Goal: Task Accomplishment & Management: Complete application form

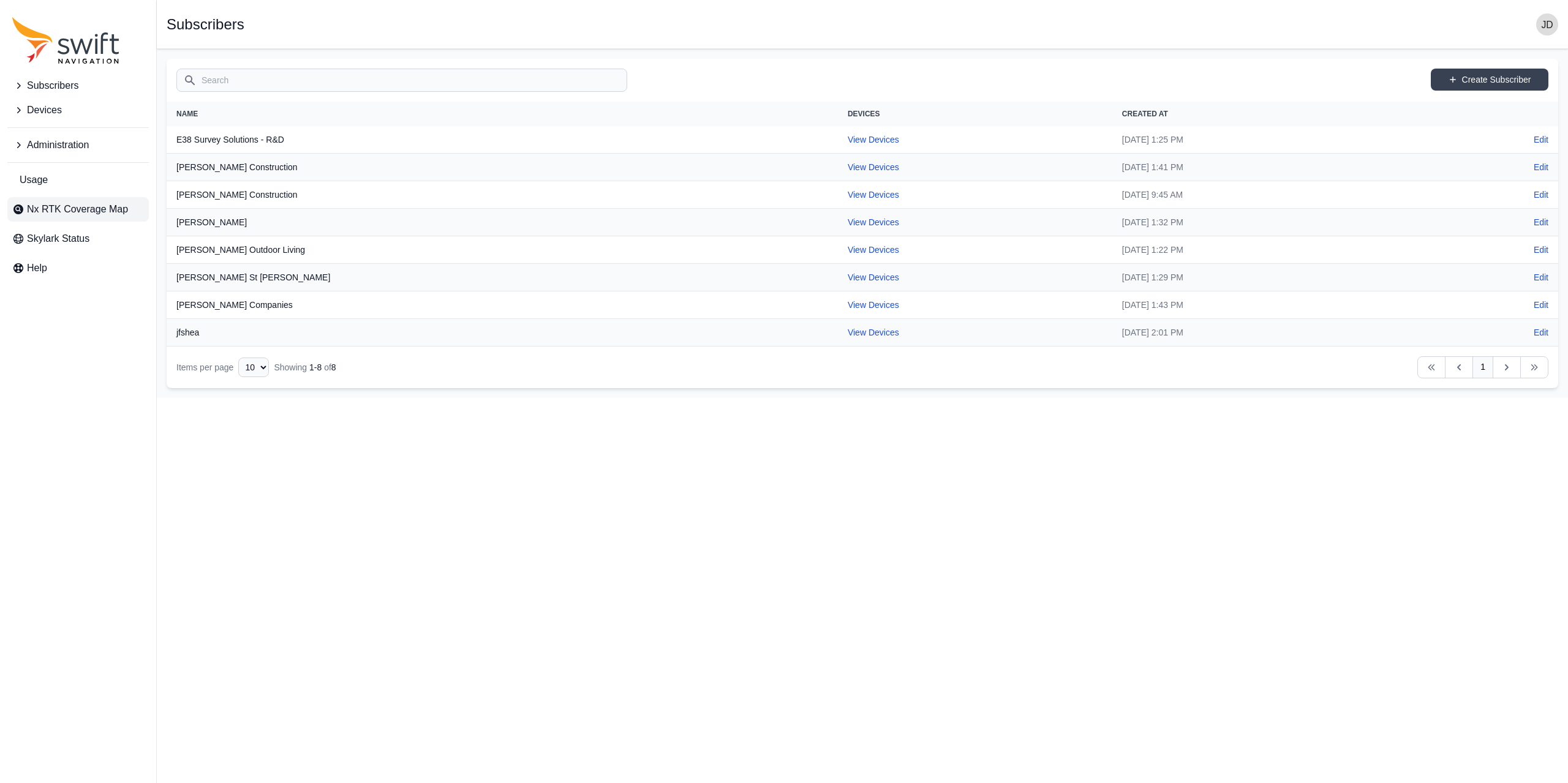
click at [58, 218] on link "Nx RTK Coverage Map" at bounding box center [78, 210] width 141 height 25
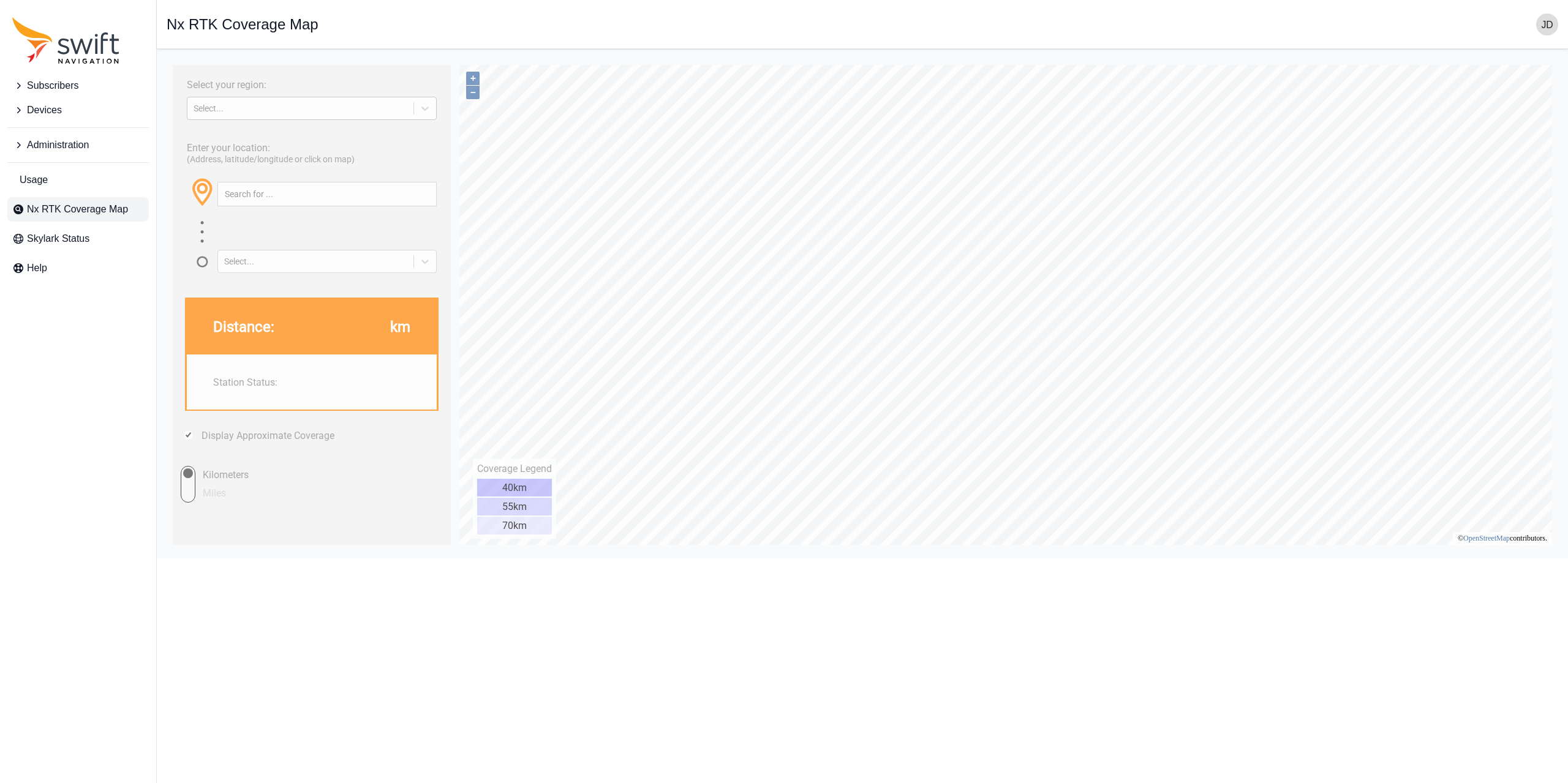
click at [396, 113] on div "Select..." at bounding box center [300, 108] width 214 height 10
drag, startPoint x: 385, startPoint y: 142, endPoint x: 385, endPoint y: 150, distance: 8.0
click at [385, 150] on div "EUROPE NORTH AMERICA ASIA PACIFIC" at bounding box center [312, 156] width 250 height 64
click at [385, 150] on div "NORTH AMERICA" at bounding box center [312, 157] width 250 height 20
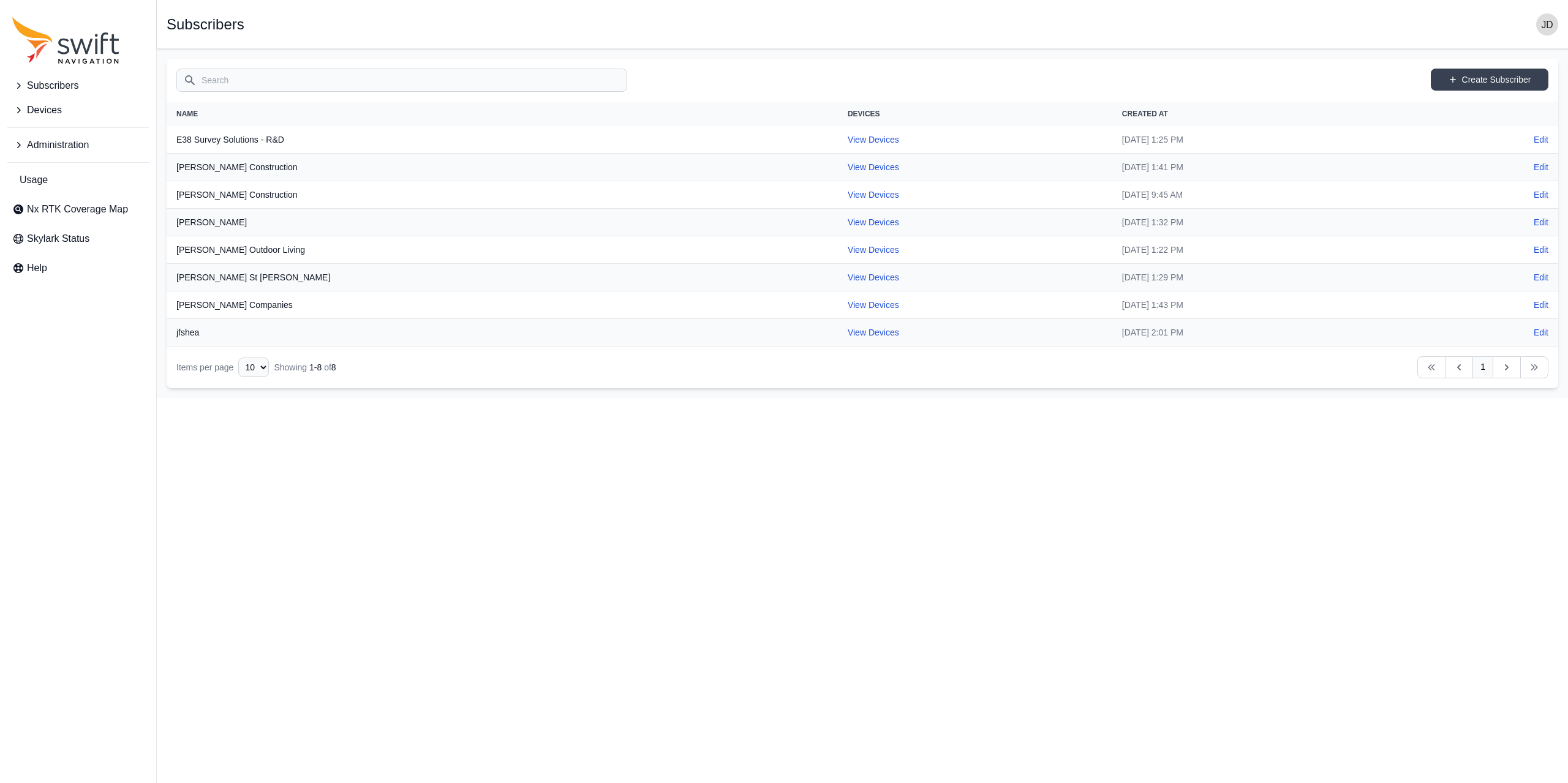
click at [50, 90] on span "Subscribers" at bounding box center [53, 86] width 51 height 15
click at [65, 115] on span "Create Subscriber" at bounding box center [61, 110] width 98 height 15
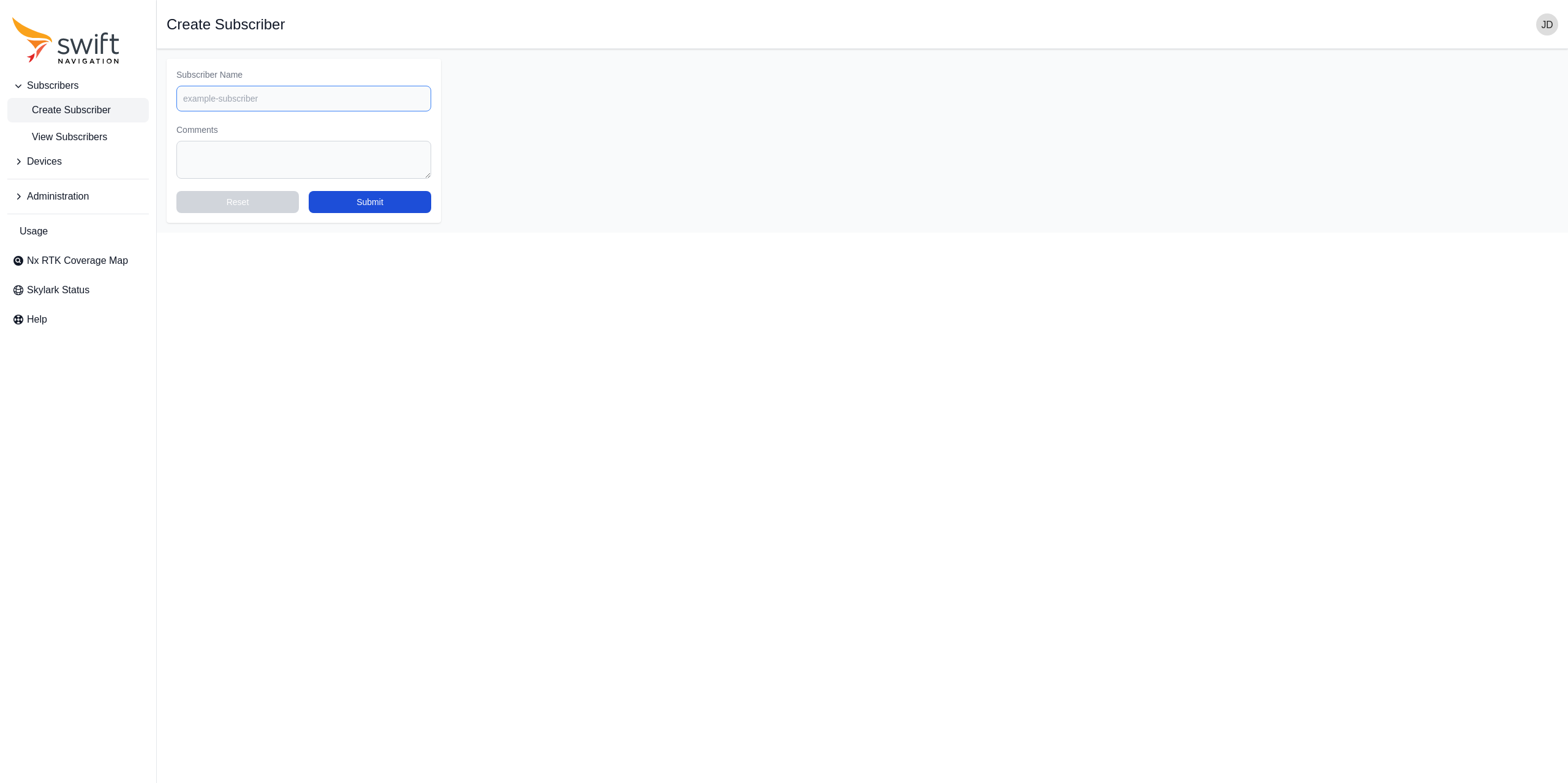
click at [291, 102] on input "Subscriber Name" at bounding box center [304, 98] width 255 height 26
paste input "[PERSON_NAME] and [PERSON_NAME]"
drag, startPoint x: 255, startPoint y: 95, endPoint x: 213, endPoint y: 97, distance: 42.0
click at [213, 97] on input "[PERSON_NAME] and [PERSON_NAME]" at bounding box center [304, 98] width 255 height 26
type input "[PERSON_NAME]"
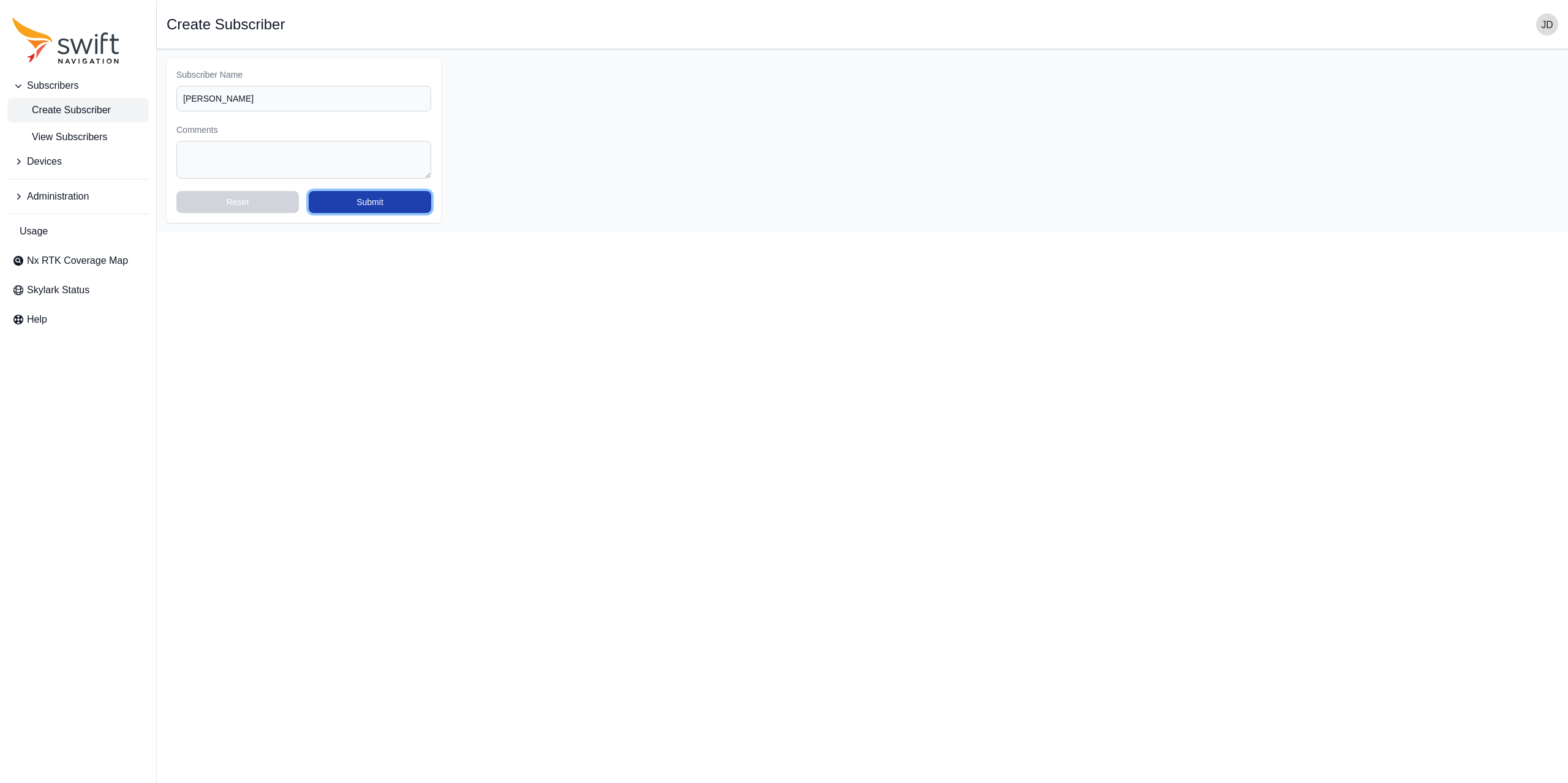
click at [380, 200] on button "Submit" at bounding box center [370, 202] width 122 height 22
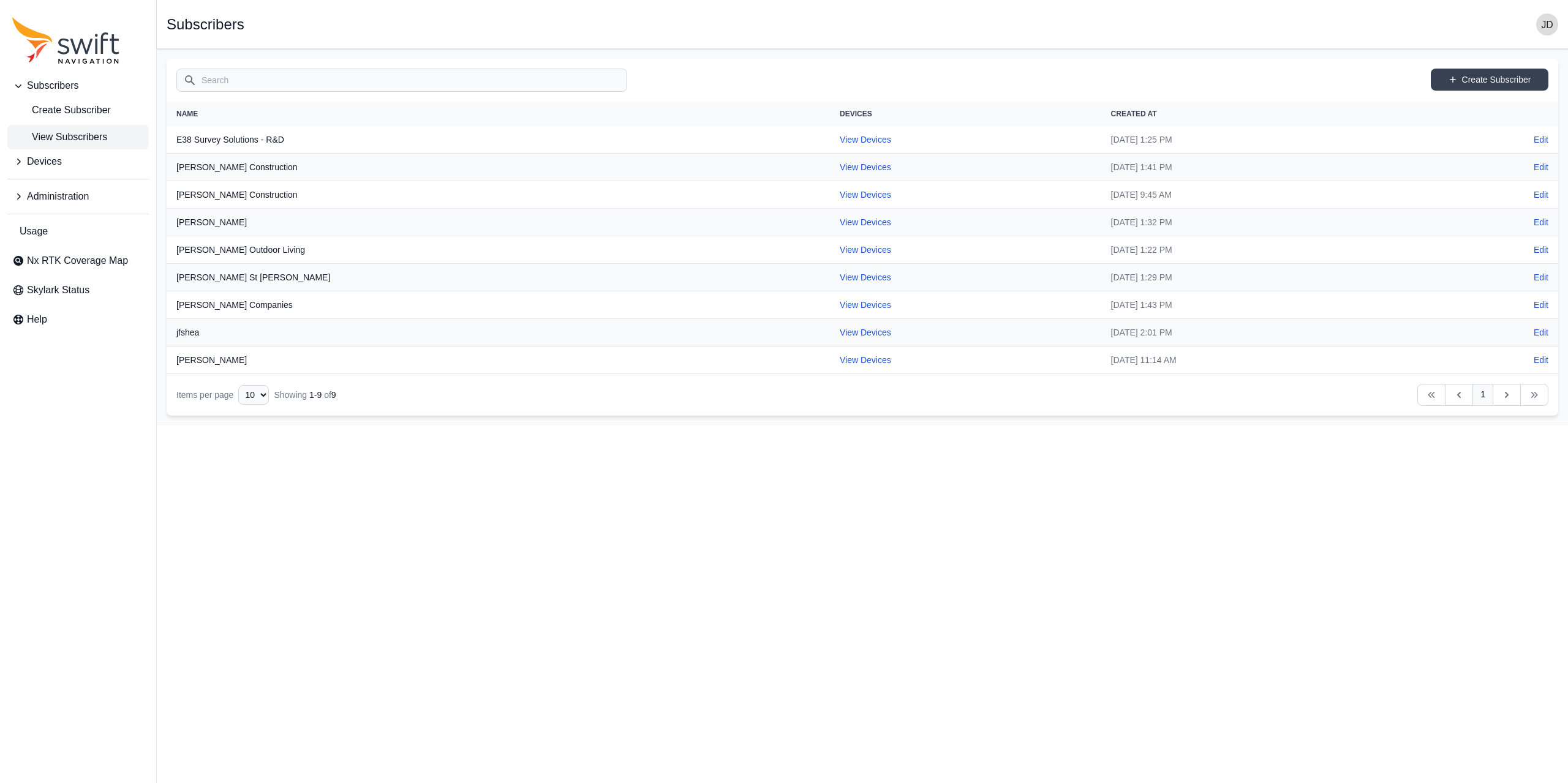
click at [97, 169] on button "Devices" at bounding box center [78, 162] width 141 height 25
click at [87, 211] on span "Create Device" at bounding box center [53, 213] width 82 height 15
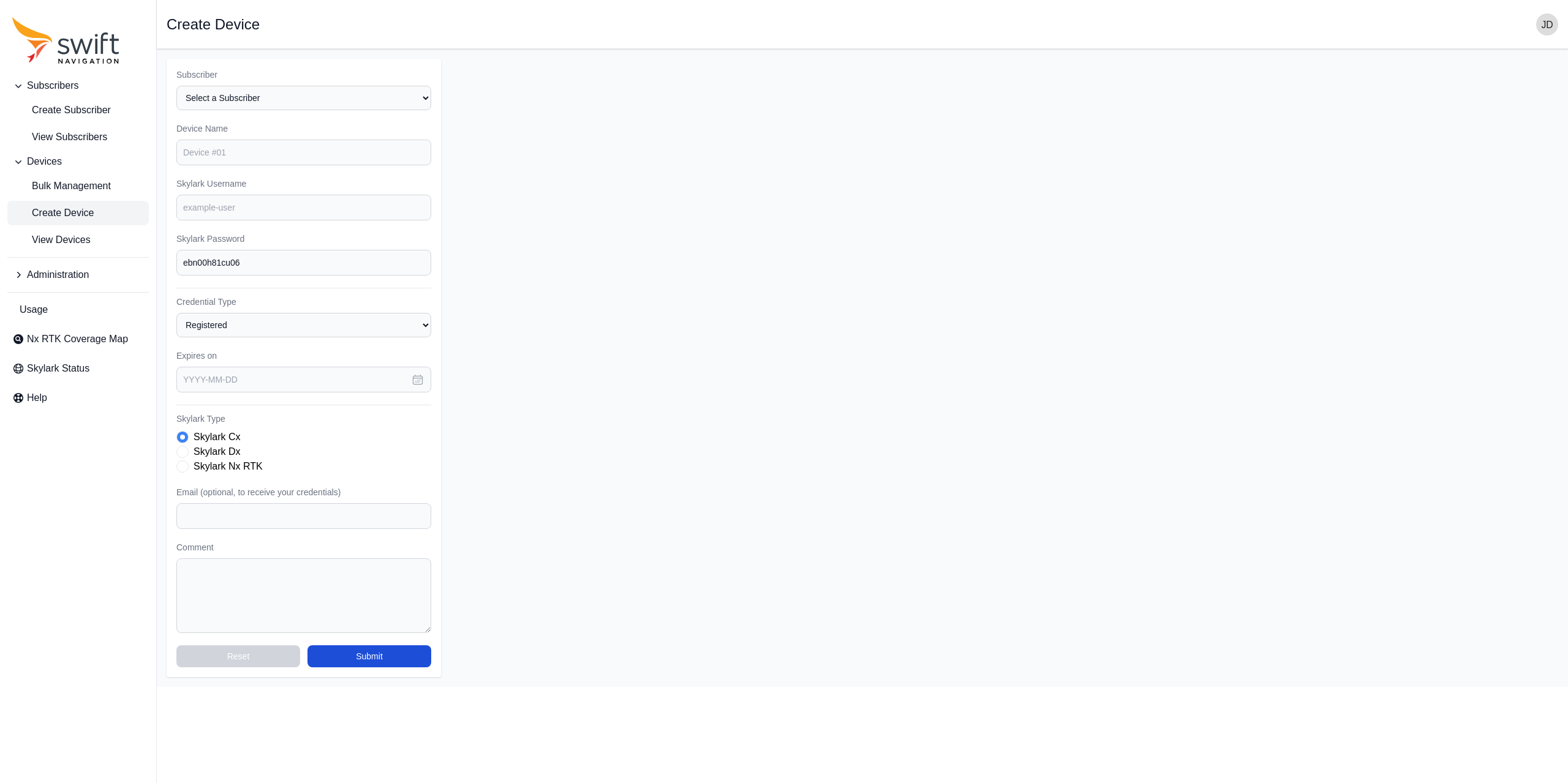
click at [297, 171] on div "Subscriber Select a Subscriber E38 Survey Solutions - R&D [PERSON_NAME] Constru…" at bounding box center [304, 368] width 275 height 618
click at [294, 157] on input "Device Name" at bounding box center [304, 152] width 255 height 26
type input "device1"
click at [291, 195] on input "Skylark Username" at bounding box center [304, 208] width 255 height 26
type input "hazen1"
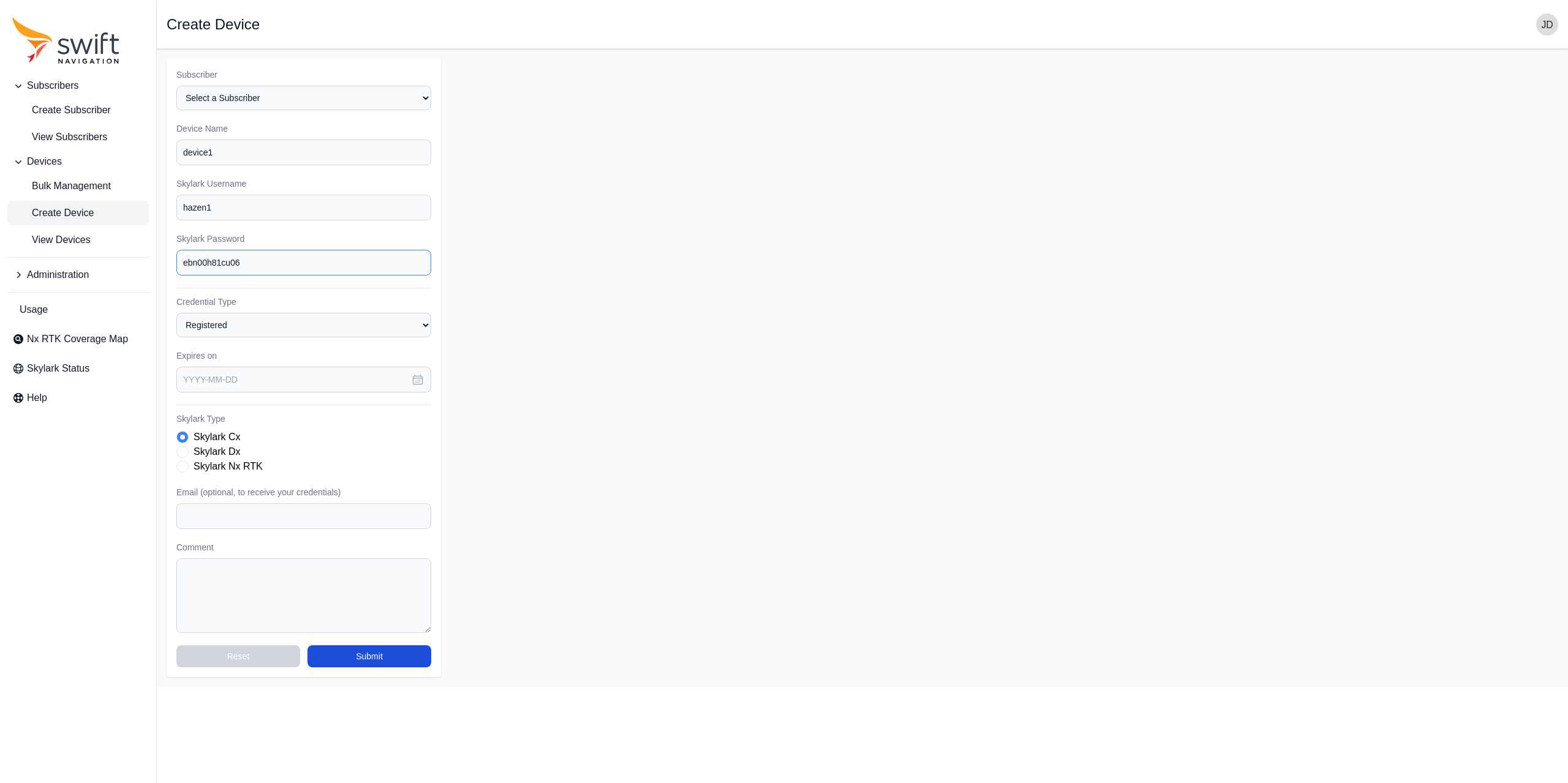
click at [287, 255] on input "ebn00h81cu06" at bounding box center [304, 262] width 255 height 26
type input "hazen1"
click at [287, 376] on input "text" at bounding box center [304, 380] width 255 height 26
click at [571, 404] on form "Subscriber Select a Subscriber E38 Survey Solutions - R&D [PERSON_NAME] Constru…" at bounding box center [862, 368] width 1392 height 618
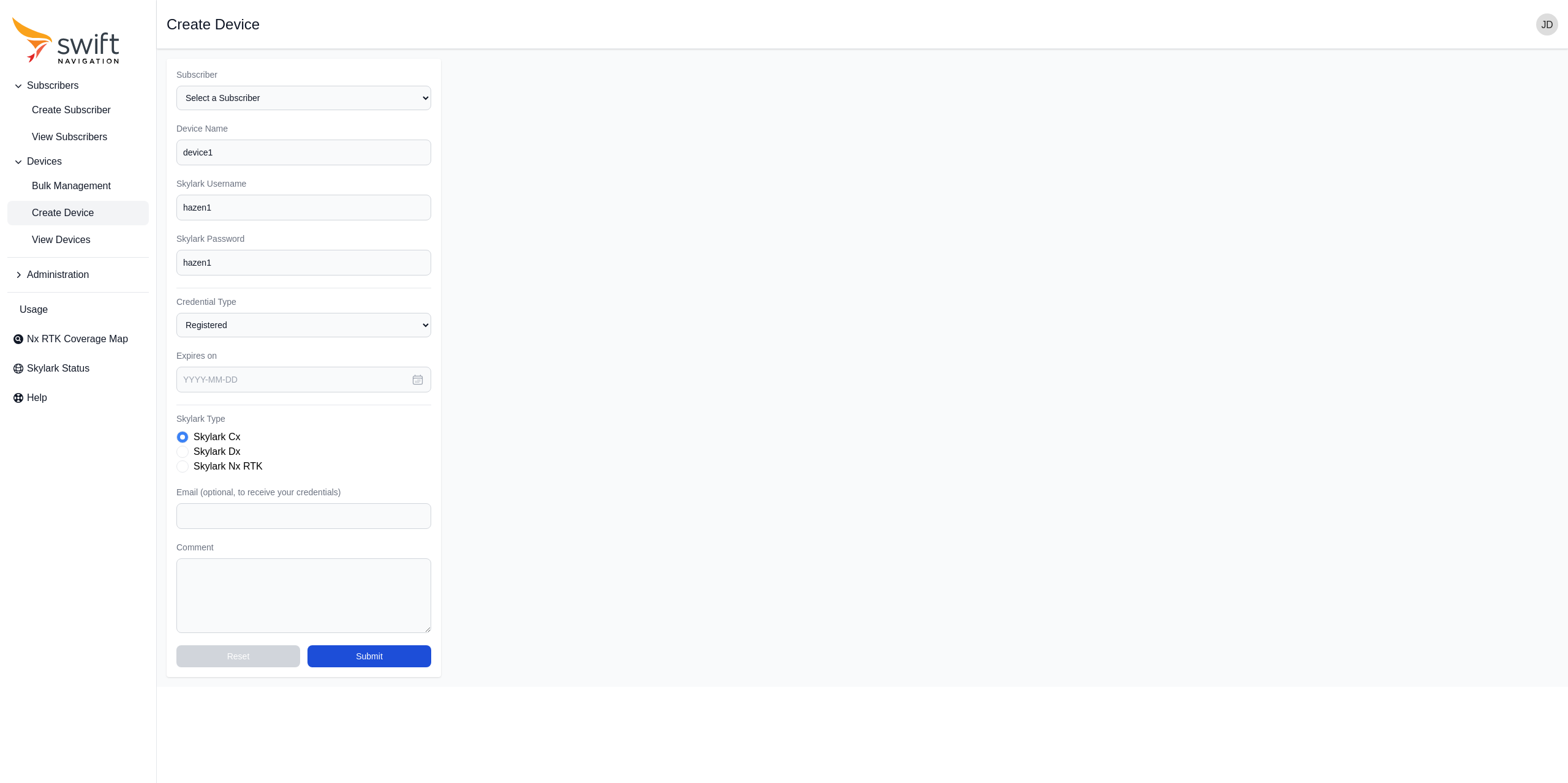
click at [245, 473] on label "Skylark Nx RTK" at bounding box center [228, 467] width 69 height 15
click at [282, 380] on input "text" at bounding box center [304, 380] width 255 height 26
click at [347, 423] on icon "button" at bounding box center [347, 422] width 12 height 12
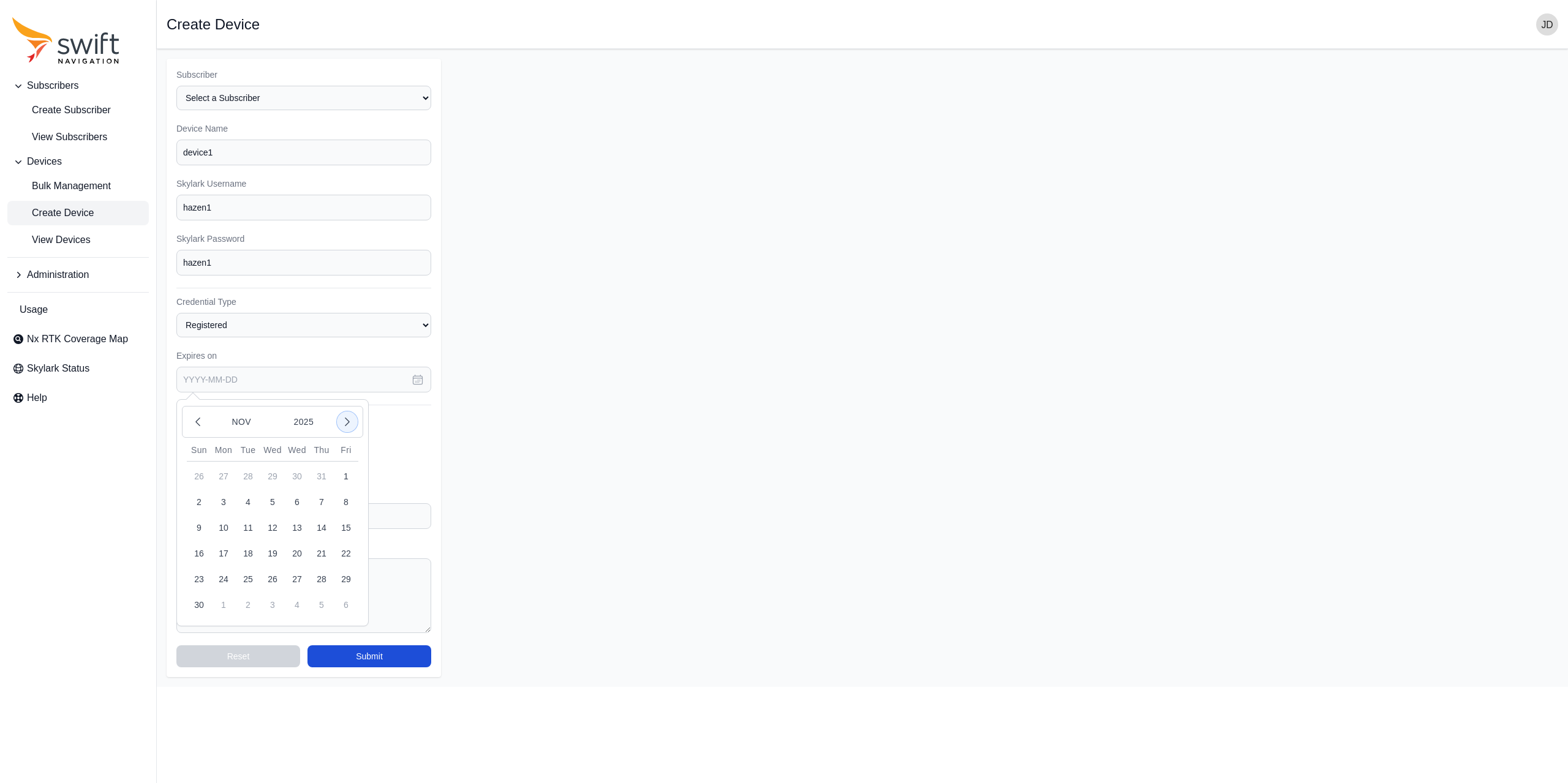
click at [347, 423] on icon "button" at bounding box center [347, 422] width 12 height 12
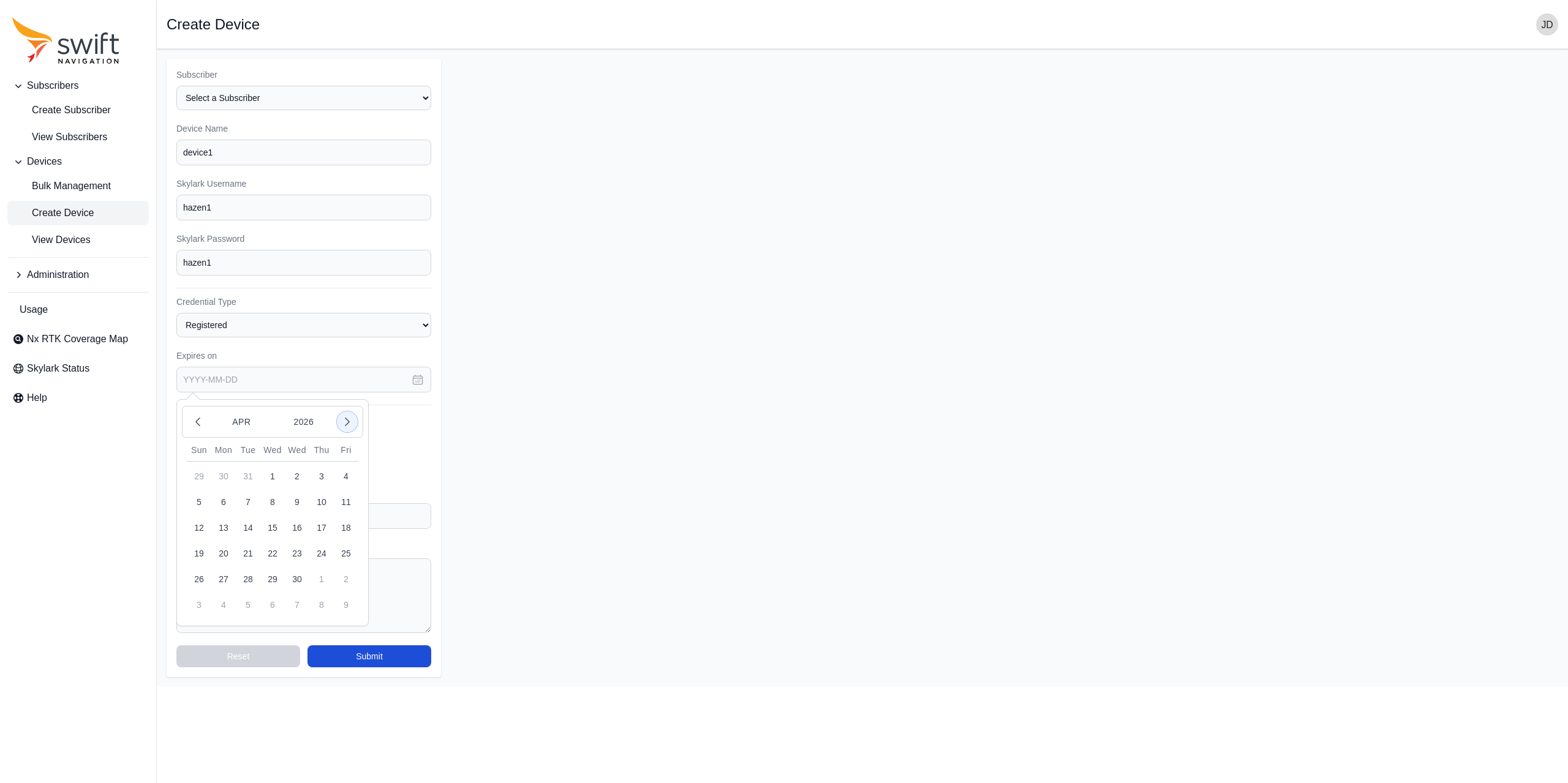
click at [347, 423] on icon "button" at bounding box center [347, 422] width 12 height 12
click at [244, 581] on button "25" at bounding box center [248, 580] width 25 height 25
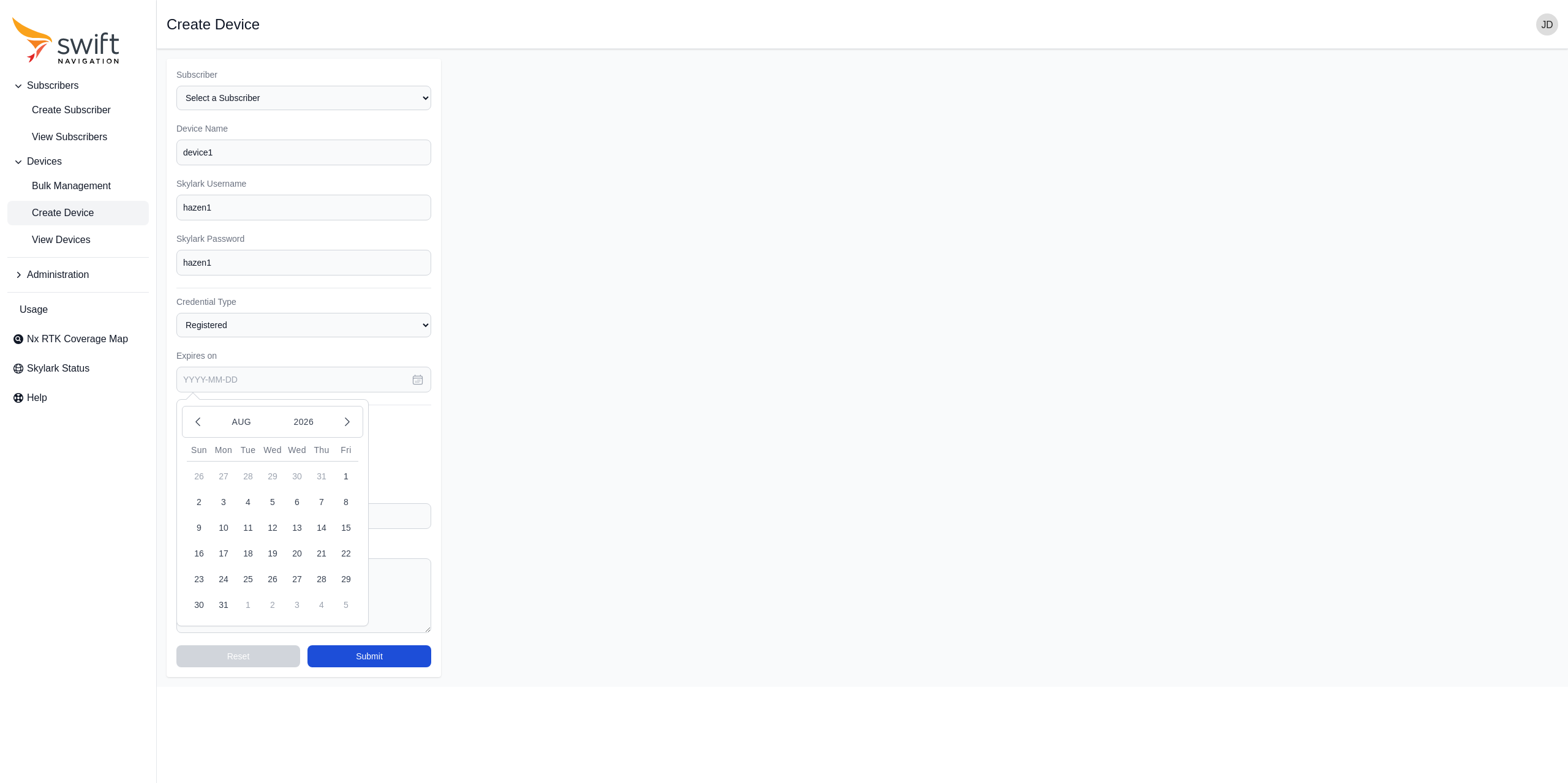
type input "[DATE]"
click at [345, 659] on button "Submit" at bounding box center [370, 656] width 124 height 22
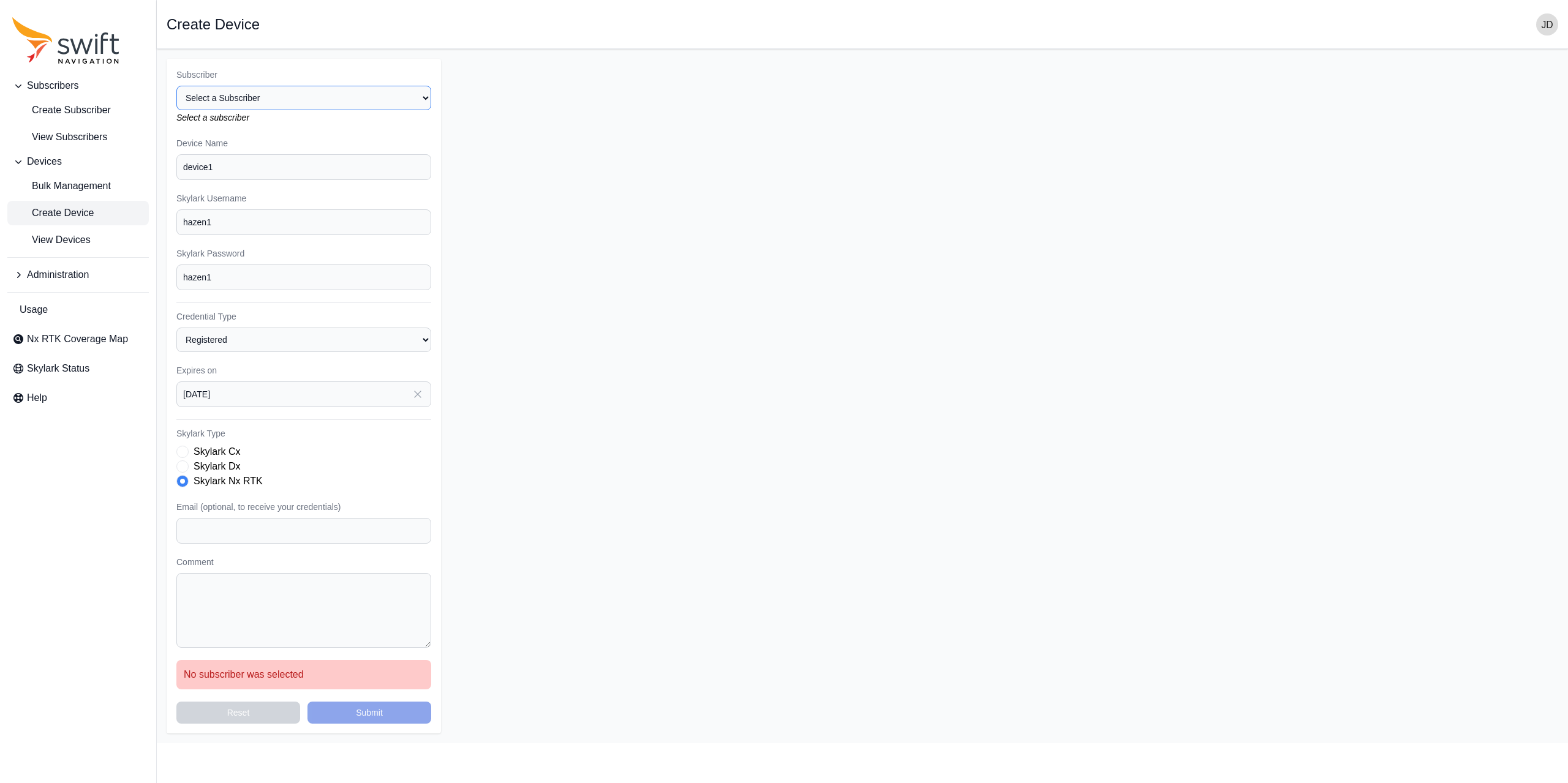
click at [417, 100] on select "Select a Subscriber E38 Survey Solutions - R&D [PERSON_NAME] Construction [PERS…" at bounding box center [304, 98] width 255 height 25
select select "f51310ac-74f7-4a60-9c65-a4aa65e330c5"
click at [176, 86] on select "Select a Subscriber E38 Survey Solutions - R&D [PERSON_NAME] Construction [PERS…" at bounding box center [304, 98] width 255 height 25
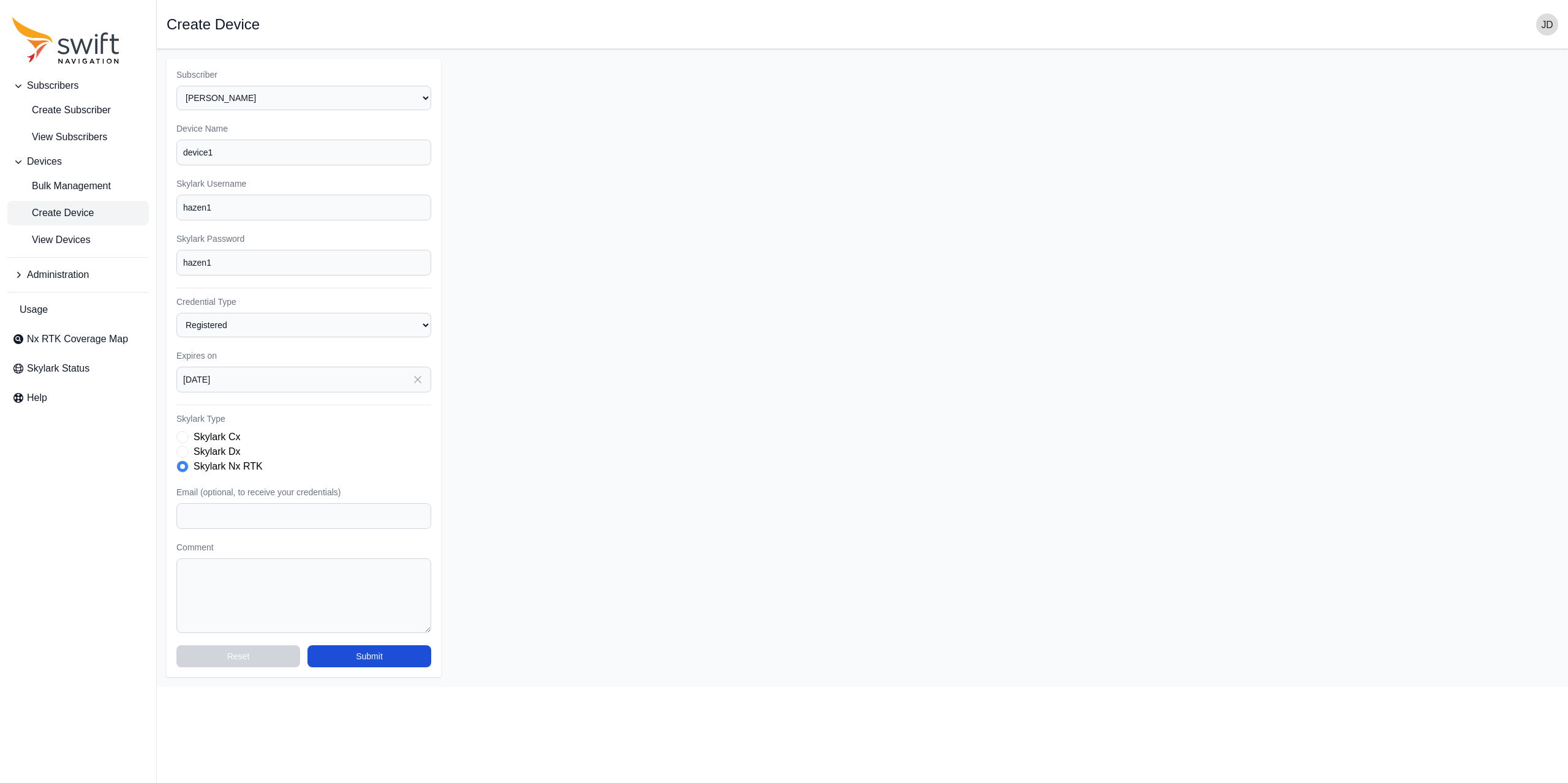
click at [514, 183] on form "Subscriber Select a Subscriber E38 Survey Solutions - R&D [PERSON_NAME] Constru…" at bounding box center [862, 368] width 1392 height 618
click at [358, 510] on input "Email (optional, to receive your credentials)" at bounding box center [304, 516] width 255 height 26
type input "[EMAIL_ADDRESS][DOMAIN_NAME]"
click at [398, 661] on button "Submit" at bounding box center [370, 656] width 124 height 22
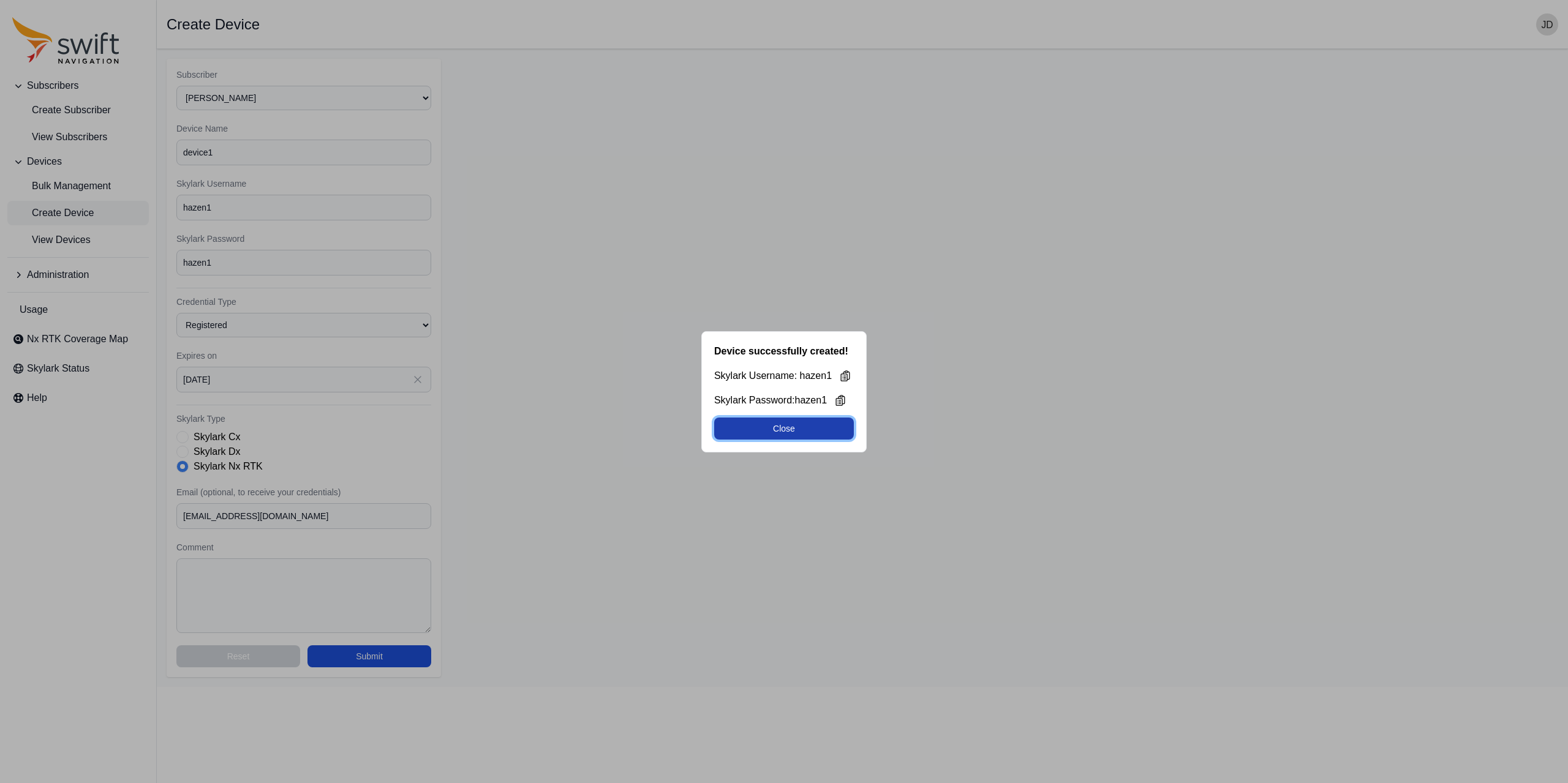
click at [767, 426] on button "Close" at bounding box center [784, 428] width 140 height 22
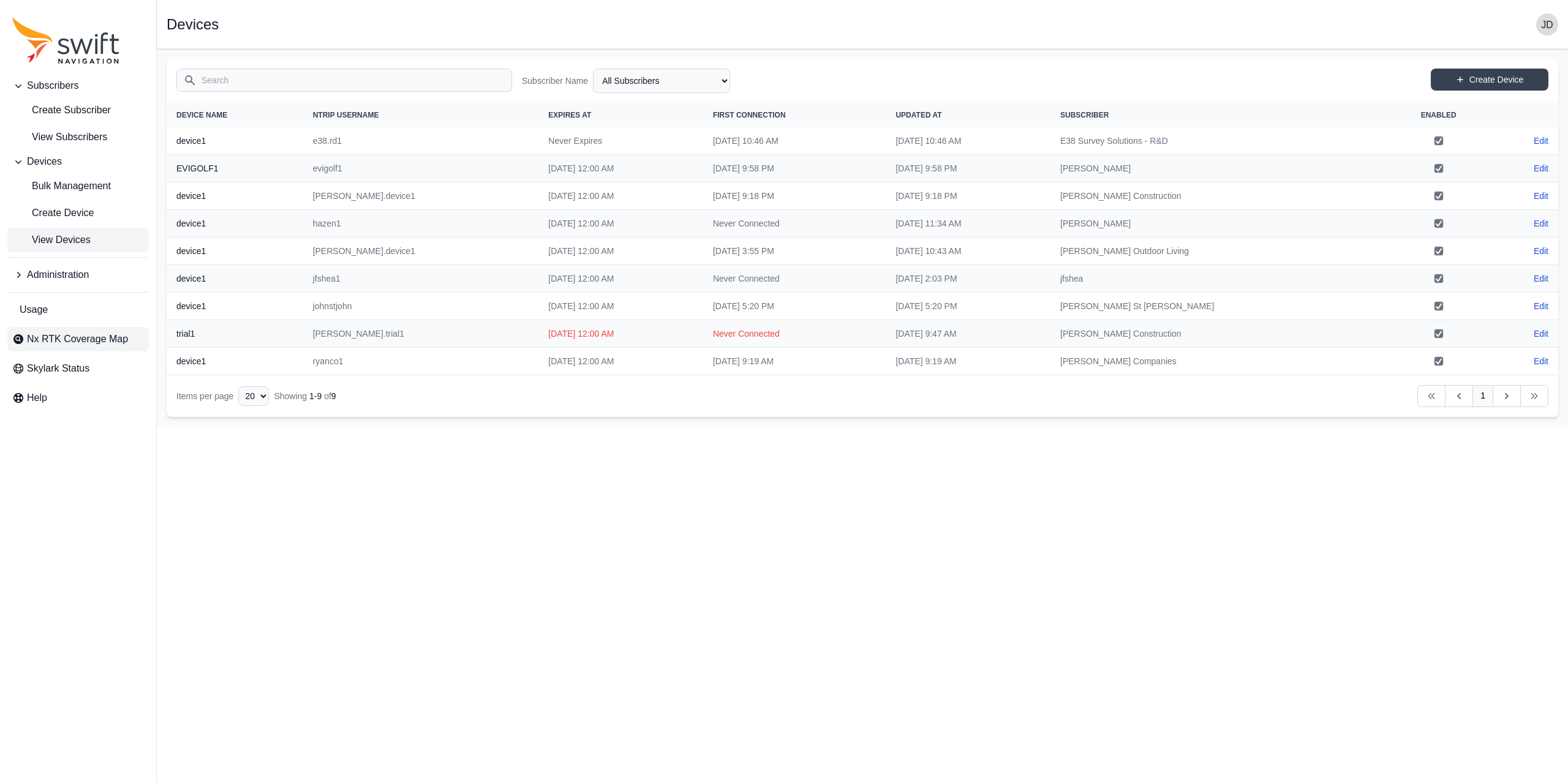
click at [131, 341] on link "Nx RTK Coverage Map" at bounding box center [78, 340] width 141 height 25
